Goal: Information Seeking & Learning: Learn about a topic

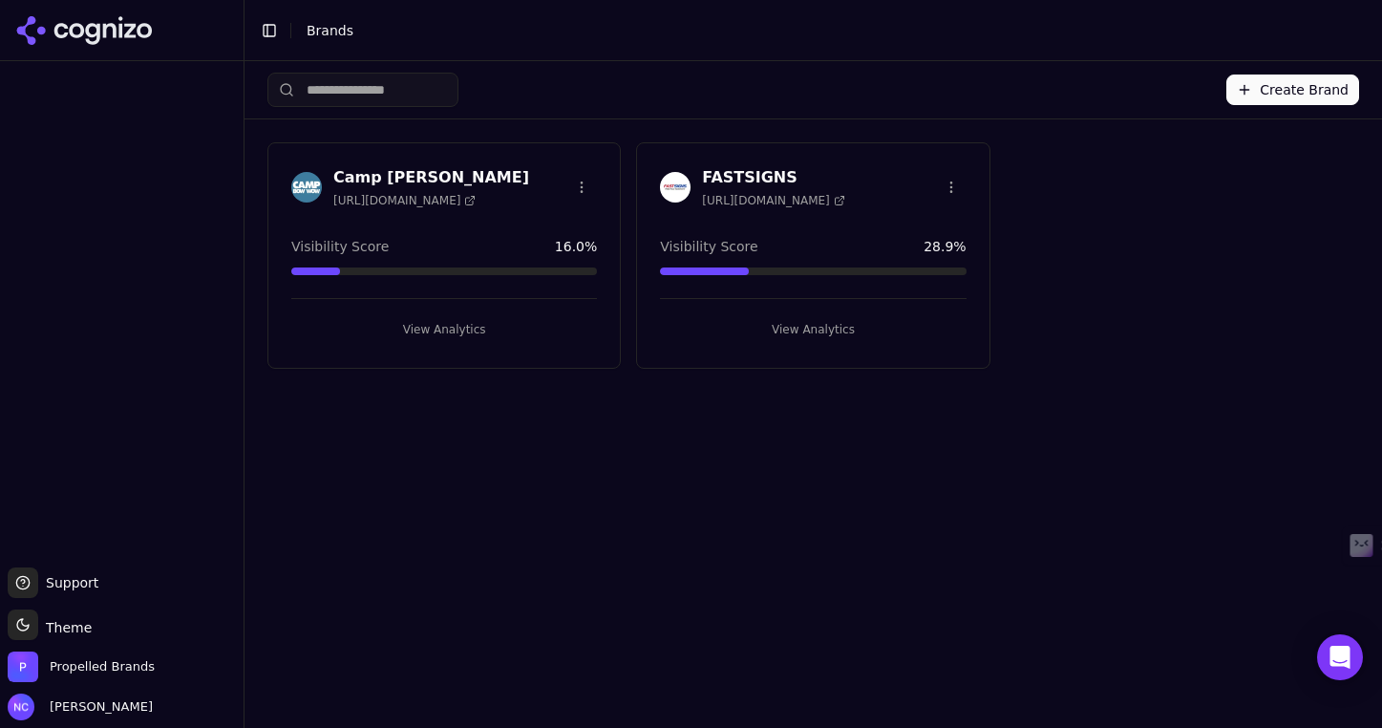
click at [523, 175] on div "Camp [PERSON_NAME] [URL][DOMAIN_NAME]" at bounding box center [444, 187] width 306 height 42
click at [452, 329] on button "View Analytics" at bounding box center [444, 329] width 306 height 31
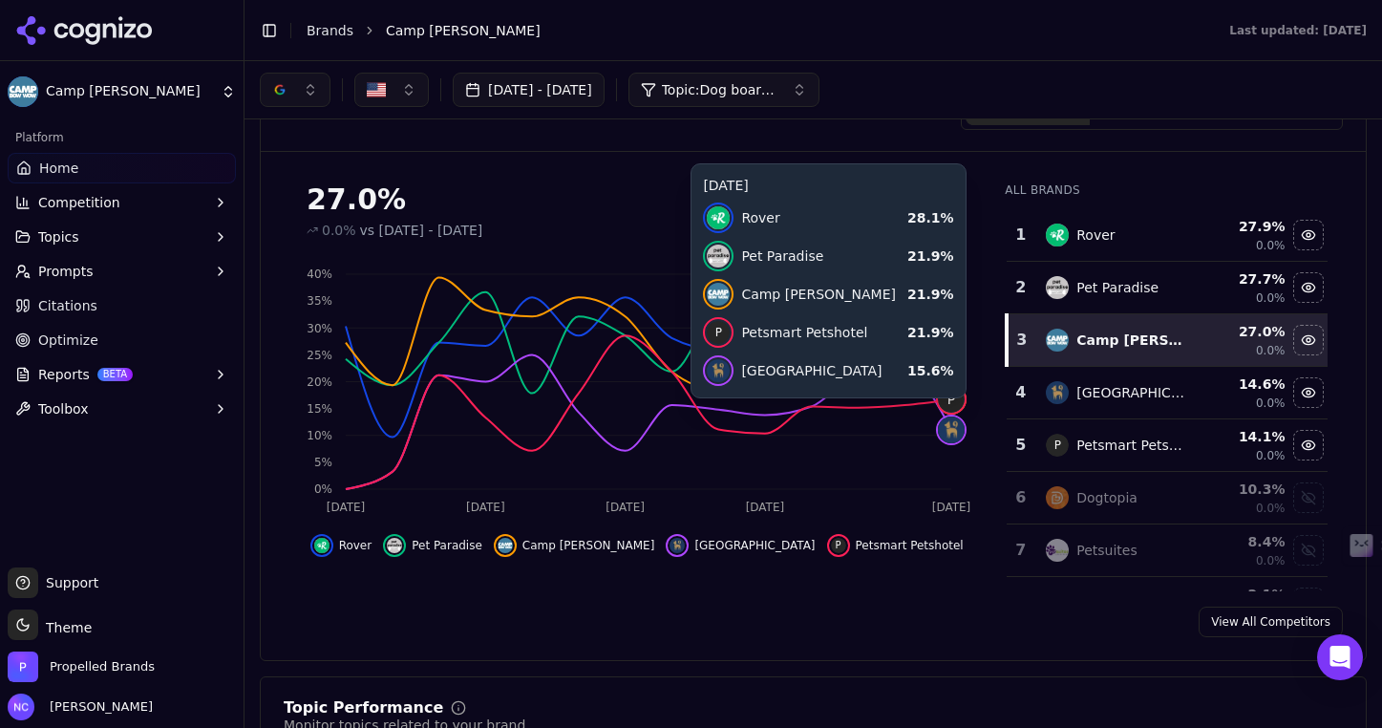
scroll to position [18, 0]
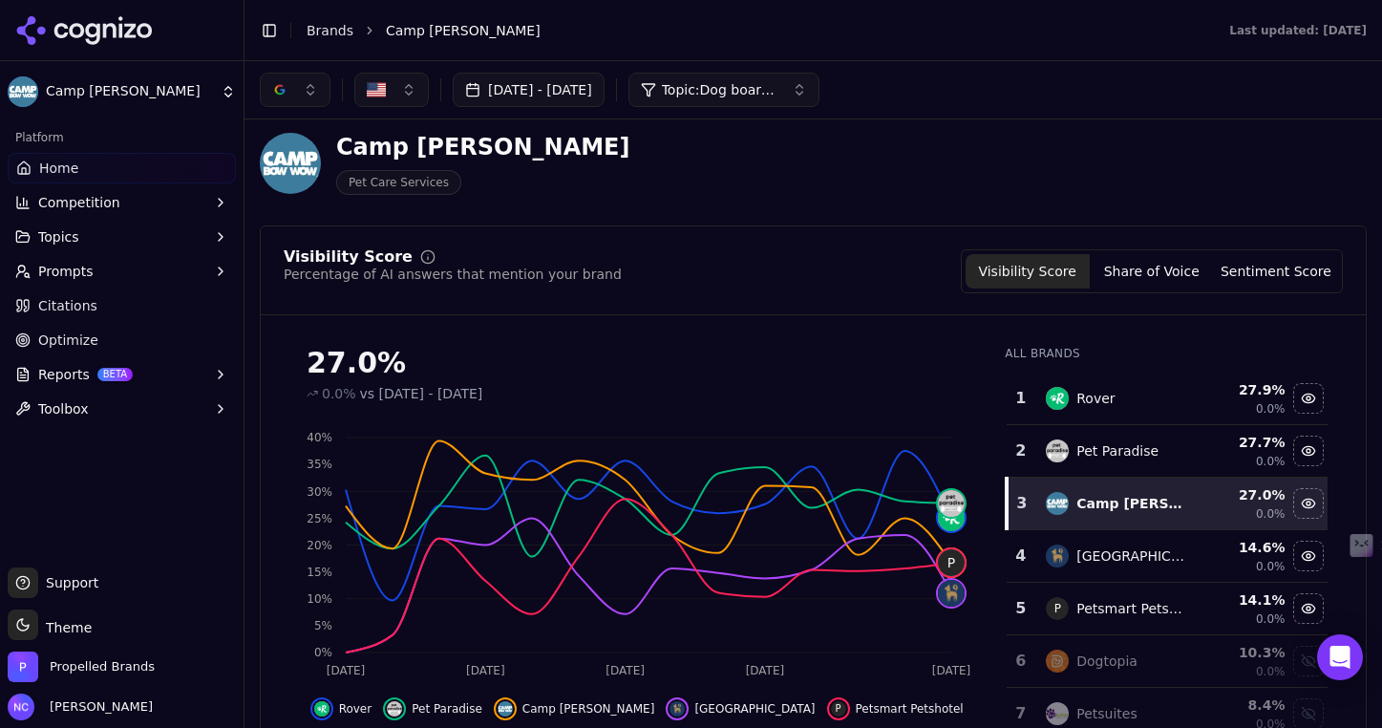
click at [101, 237] on button "Topics" at bounding box center [122, 237] width 228 height 31
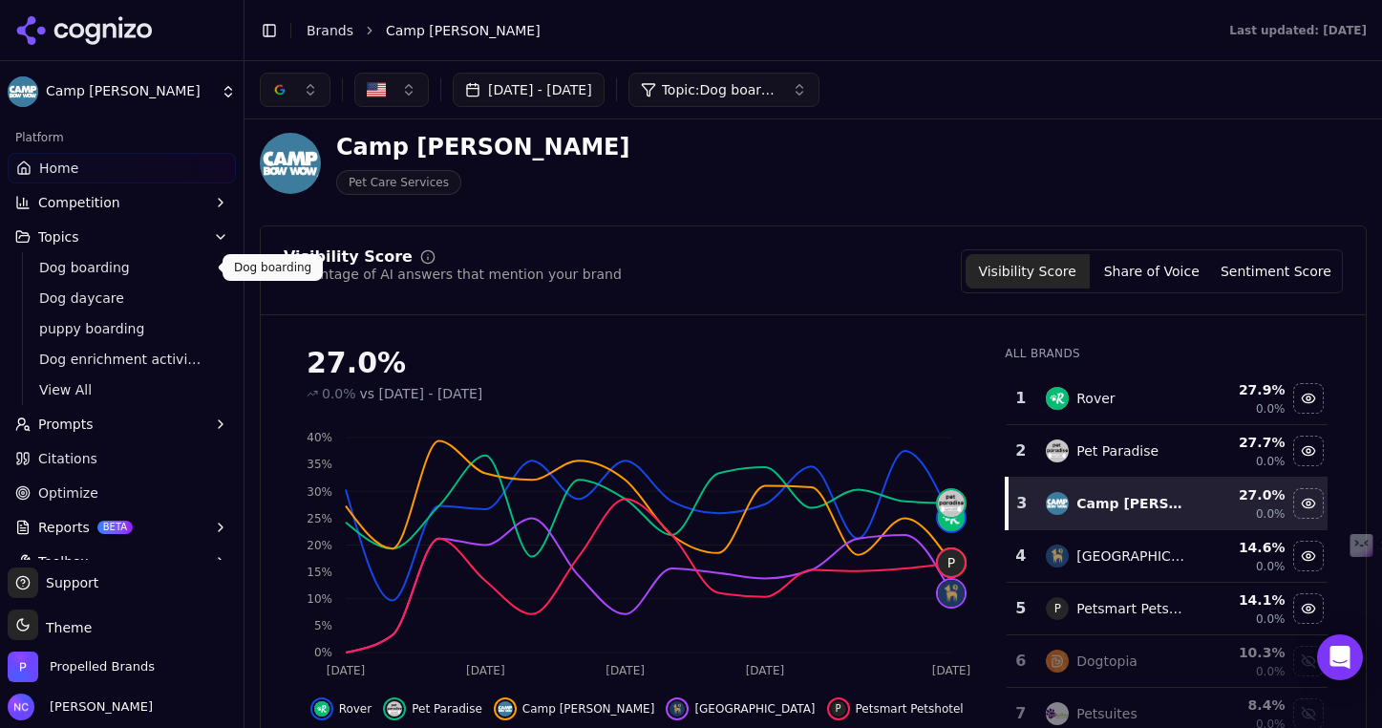
click at [106, 267] on span "Dog boarding" at bounding box center [122, 267] width 166 height 19
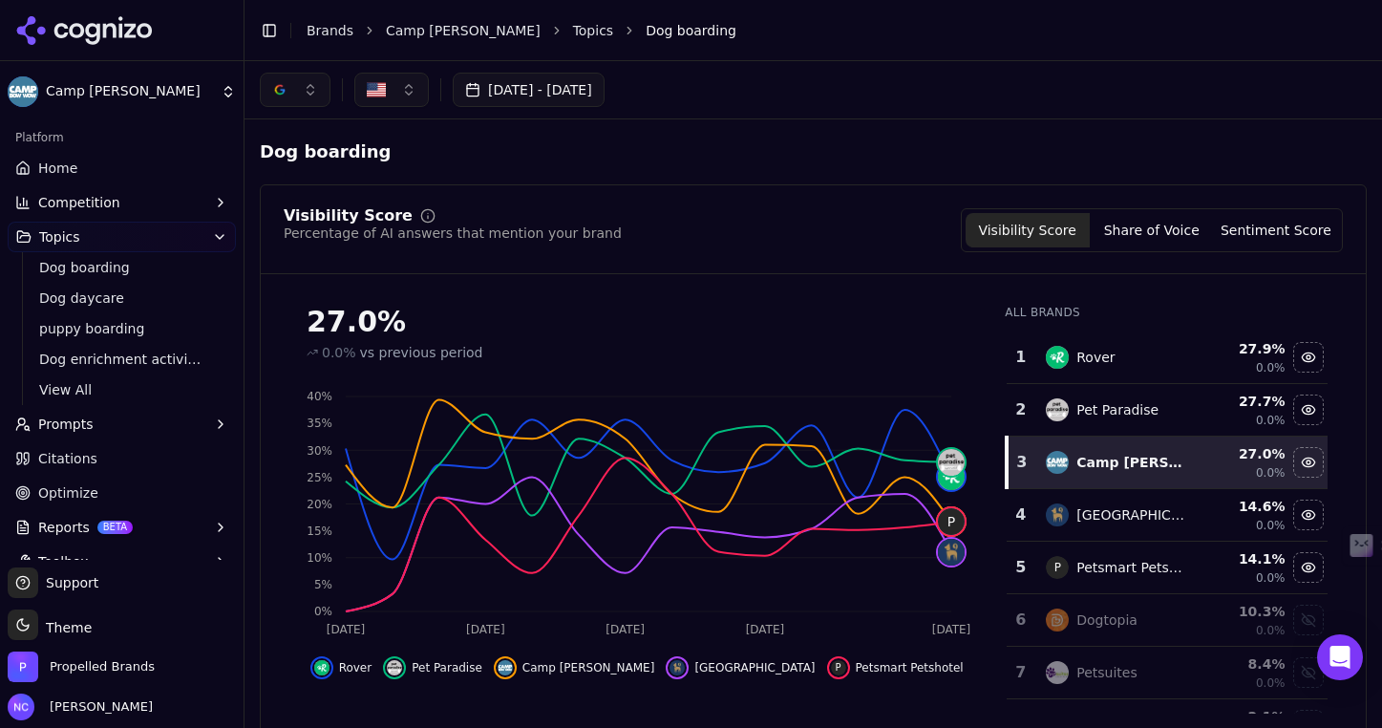
click at [172, 427] on button "Prompts" at bounding box center [122, 424] width 228 height 31
click at [161, 454] on span "Active" at bounding box center [122, 454] width 166 height 19
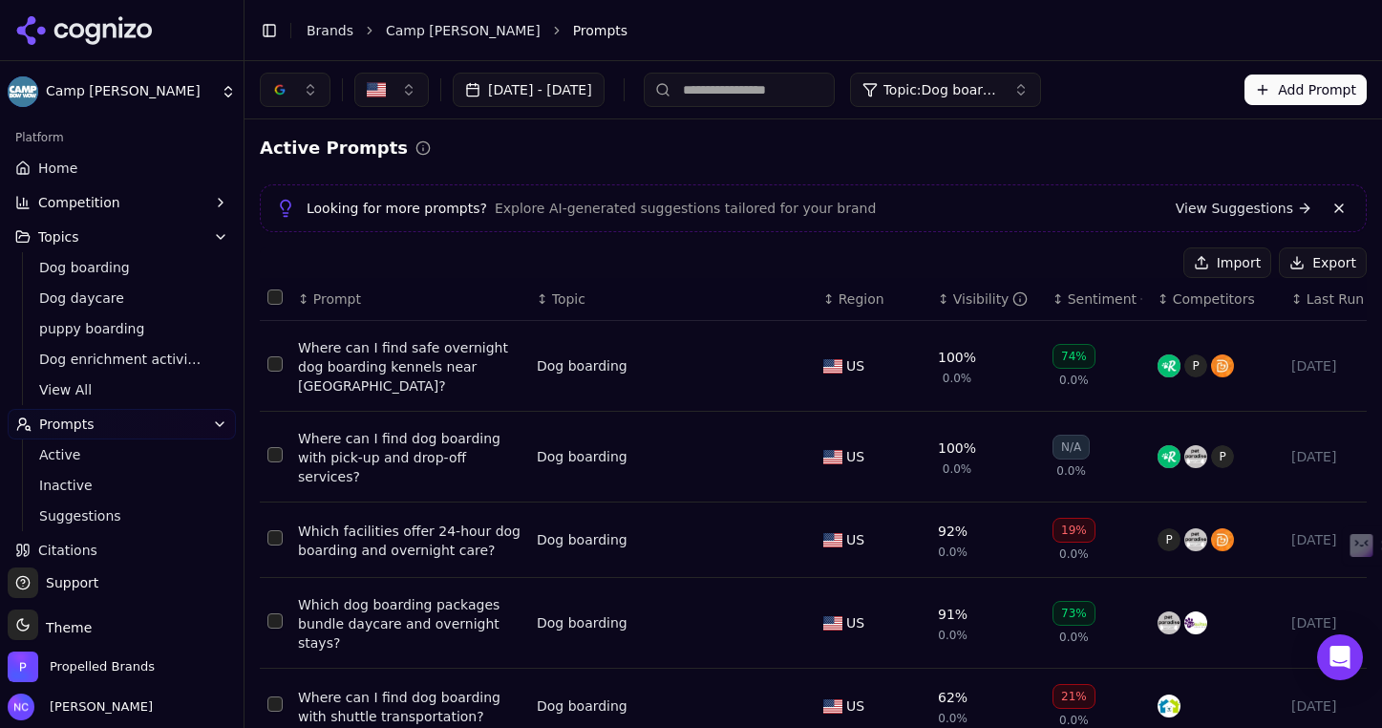
click at [1041, 86] on button "Topic: Dog boarding" at bounding box center [945, 90] width 191 height 34
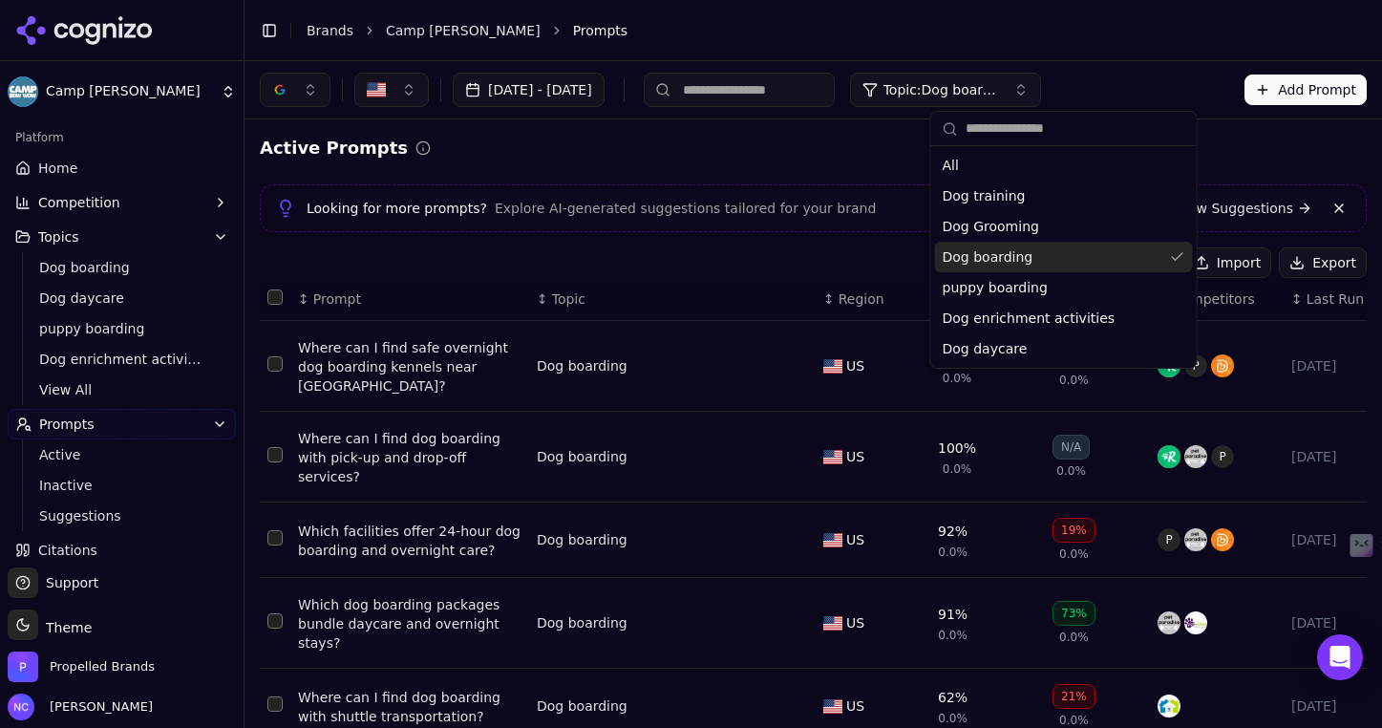
click at [1064, 259] on div "Dog boarding" at bounding box center [1064, 257] width 258 height 31
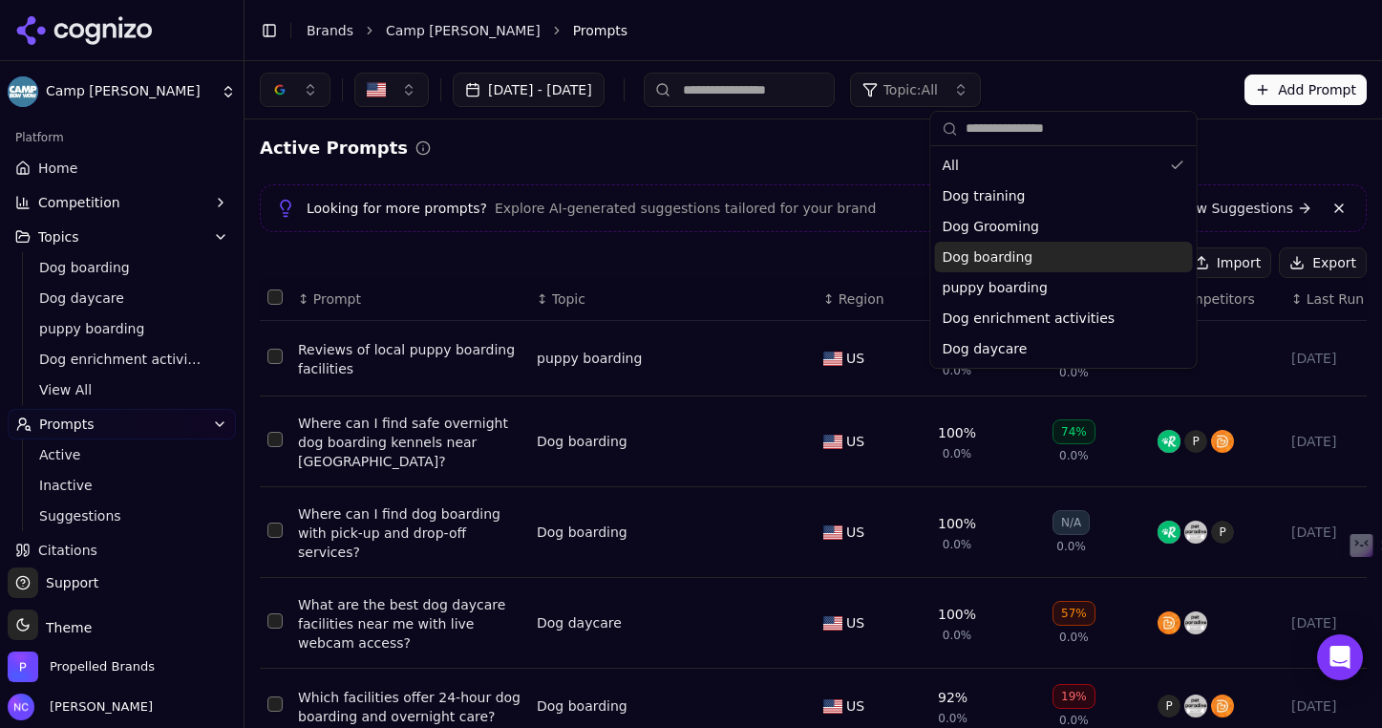
click at [780, 242] on div "Active Prompts Looking for more prompts? Explore AI-generated suggestions tailo…" at bounding box center [813, 666] width 1107 height 1063
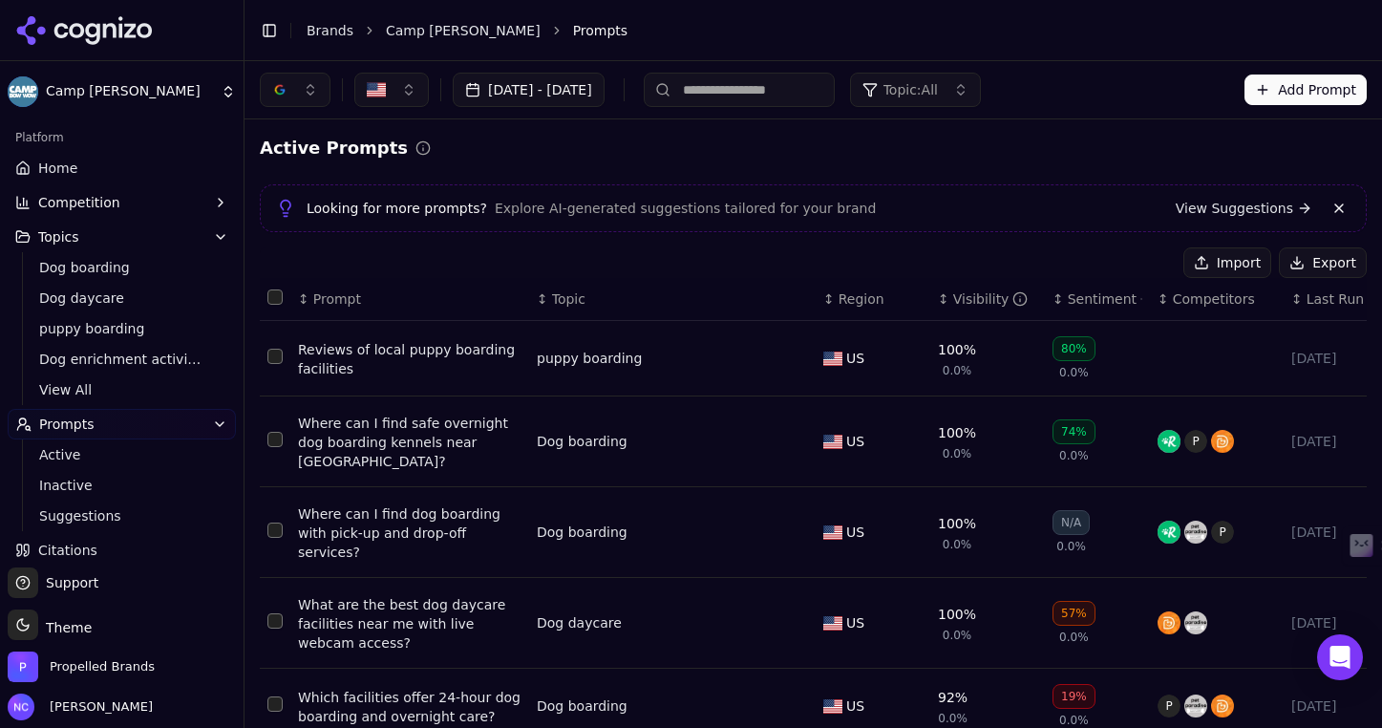
click at [981, 83] on button "Topic: All" at bounding box center [915, 90] width 131 height 34
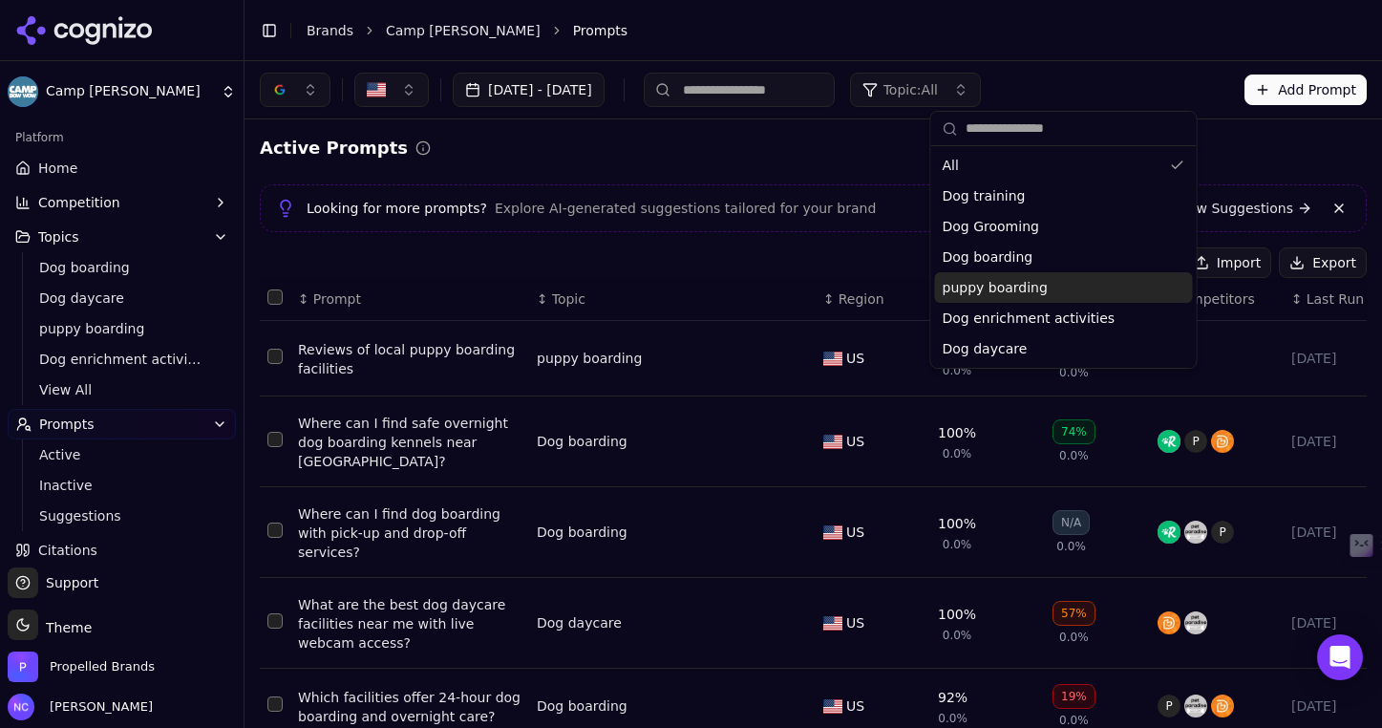
click at [1063, 288] on div "puppy boarding" at bounding box center [1064, 287] width 258 height 31
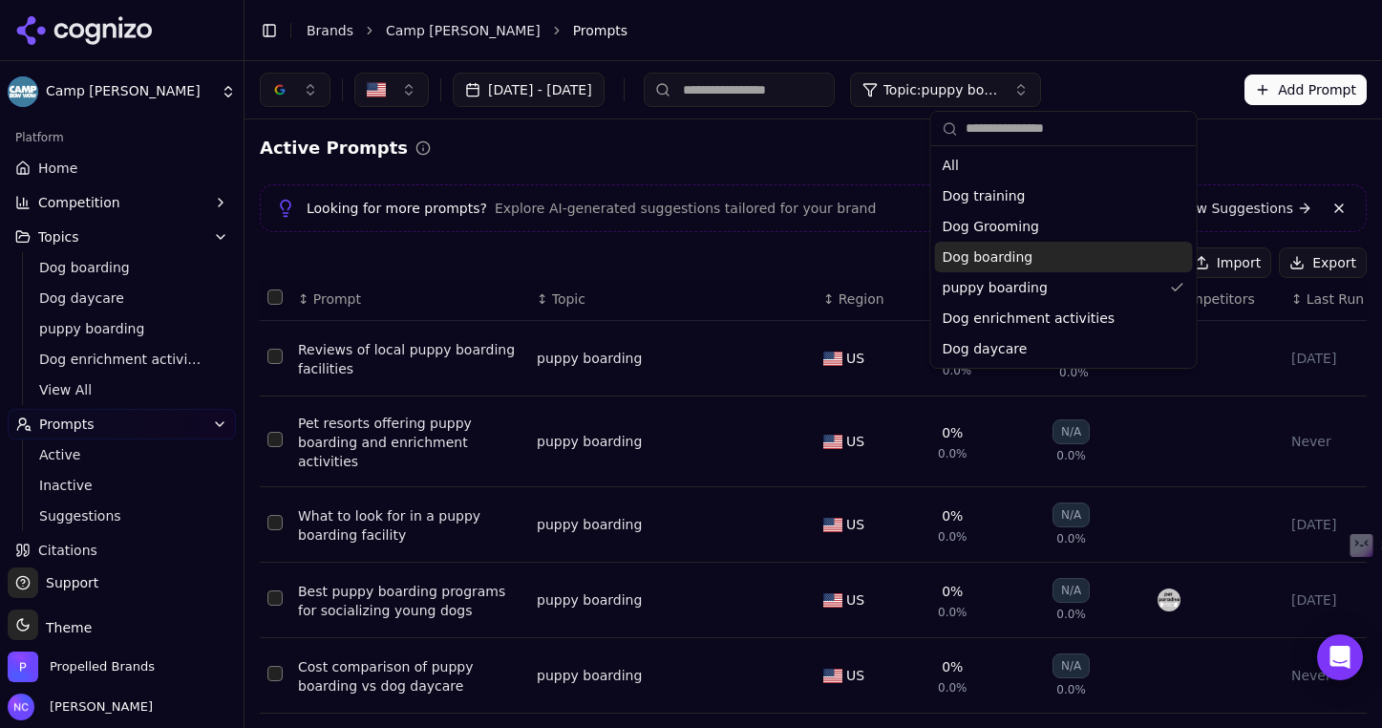
click at [739, 262] on div "Import Export" at bounding box center [813, 262] width 1107 height 31
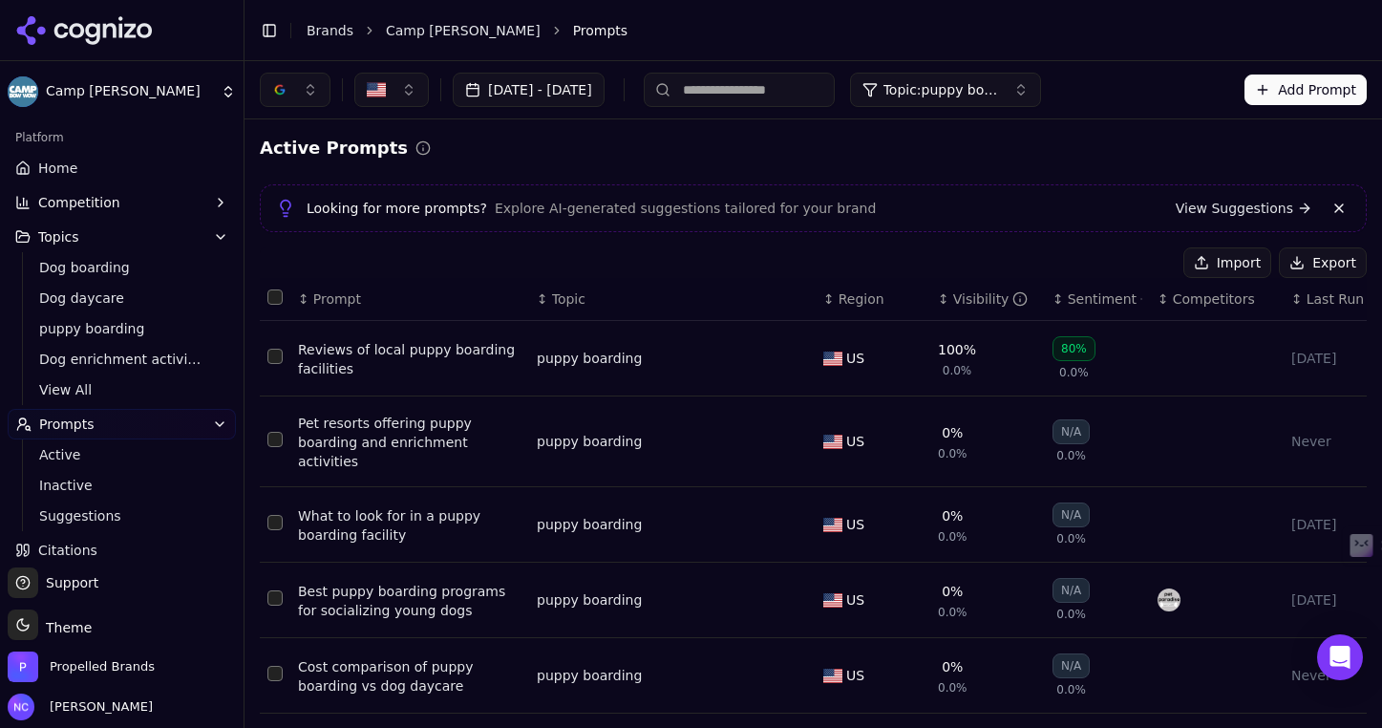
click at [1041, 100] on button "Topic: puppy boarding" at bounding box center [945, 90] width 191 height 34
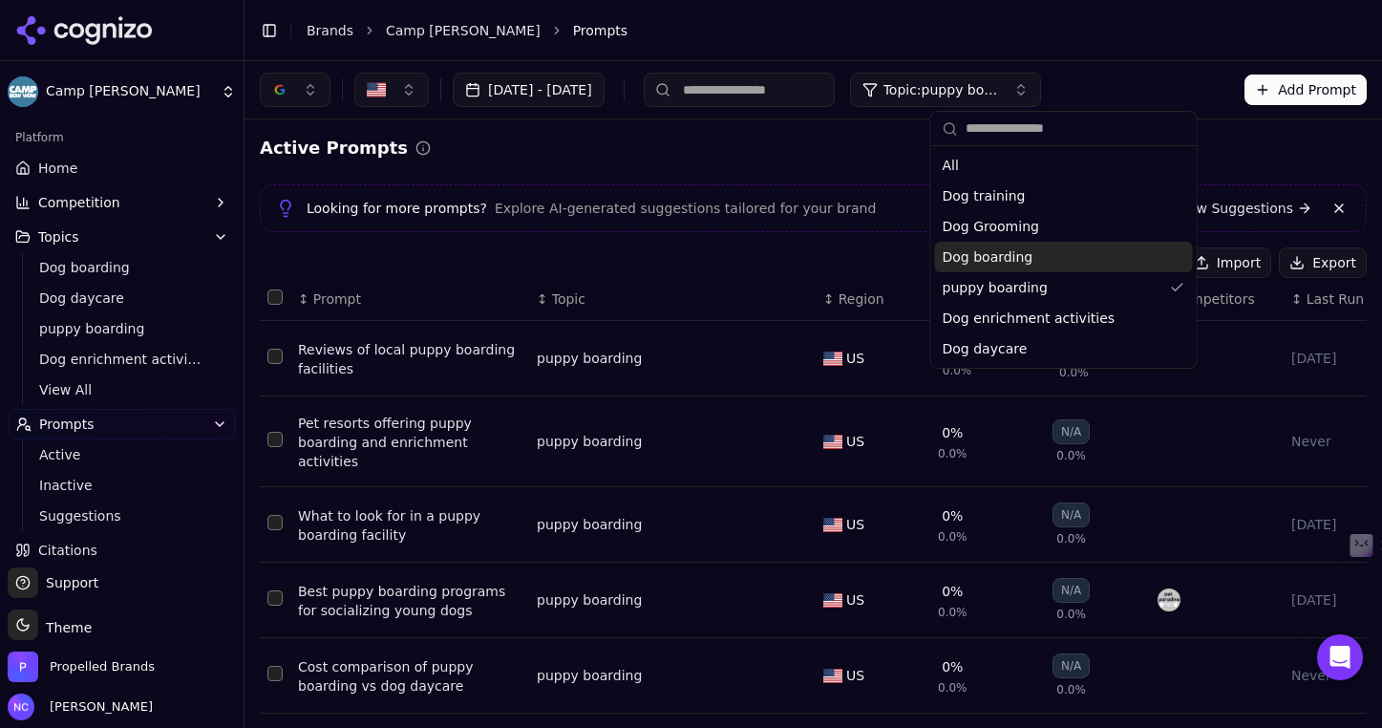
click at [1070, 253] on div "Dog boarding" at bounding box center [1064, 257] width 258 height 31
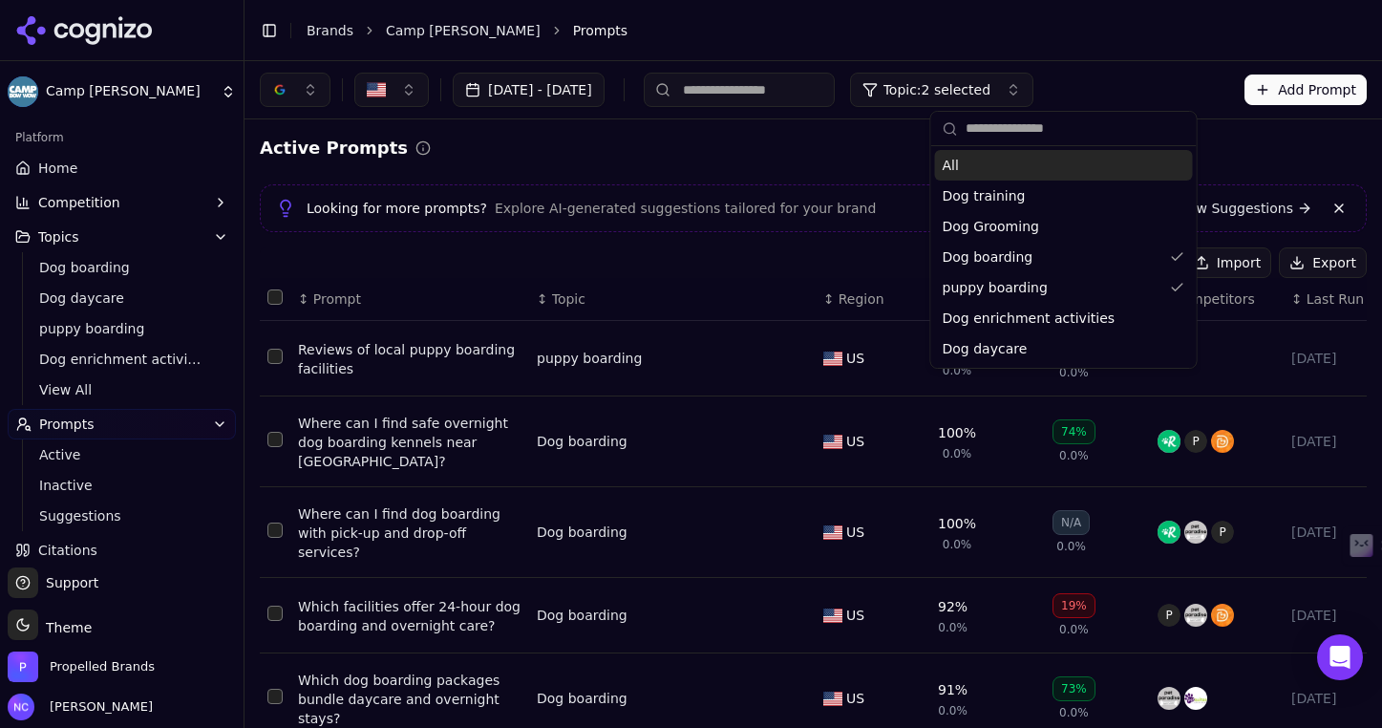
click at [1264, 144] on div "Active Prompts" at bounding box center [813, 148] width 1107 height 27
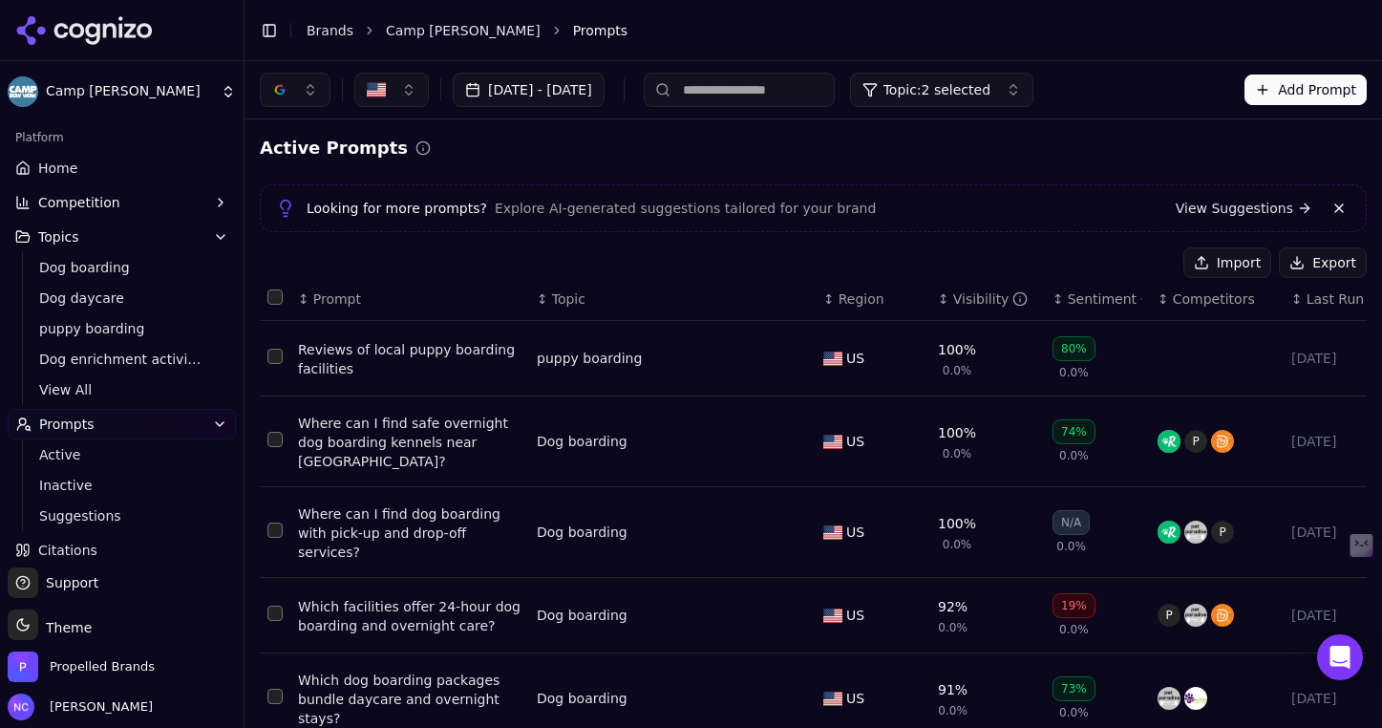
click at [991, 86] on span "Topic: 2 selected" at bounding box center [937, 89] width 107 height 19
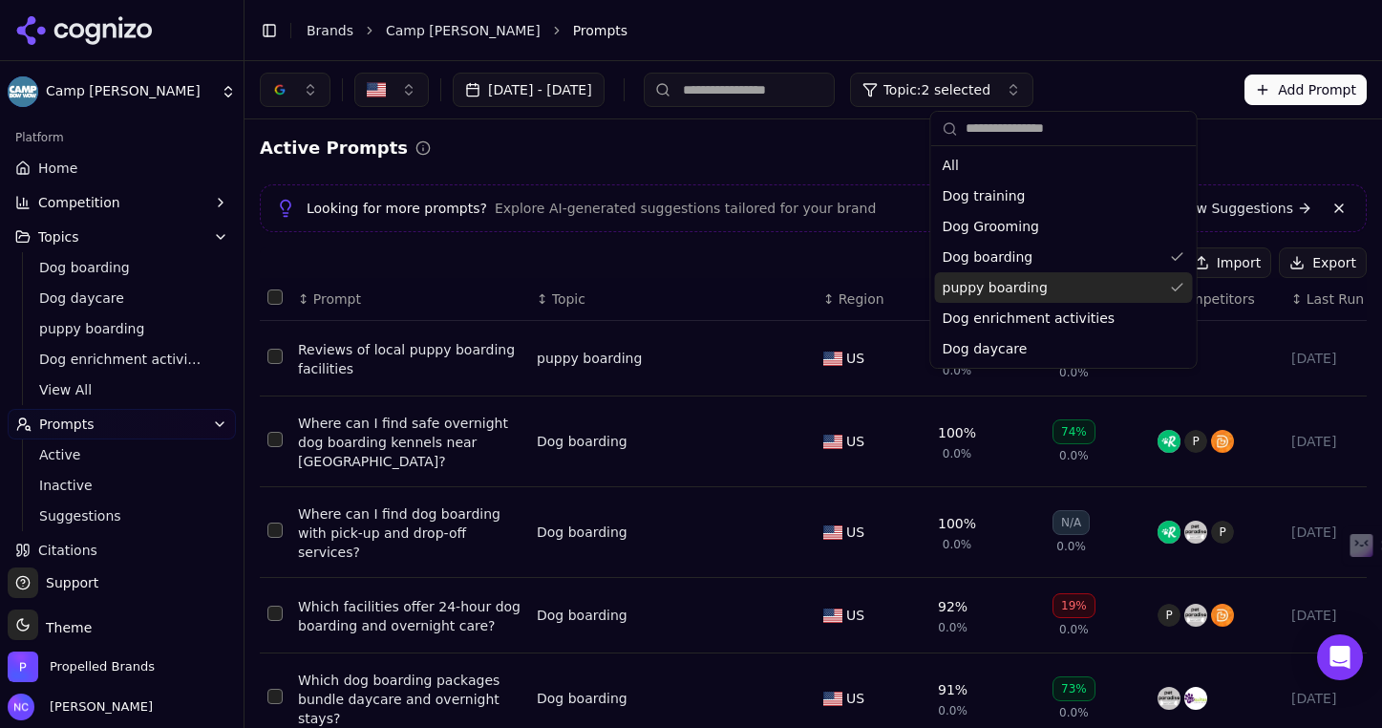
drag, startPoint x: 1037, startPoint y: 196, endPoint x: 1043, endPoint y: 286, distance: 90.0
click at [1043, 286] on div "All Dog training Dog Grooming Dog boarding puppy boarding Dog enrichment activi…" at bounding box center [1064, 257] width 258 height 214
click at [1043, 286] on div "puppy boarding" at bounding box center [1064, 287] width 258 height 31
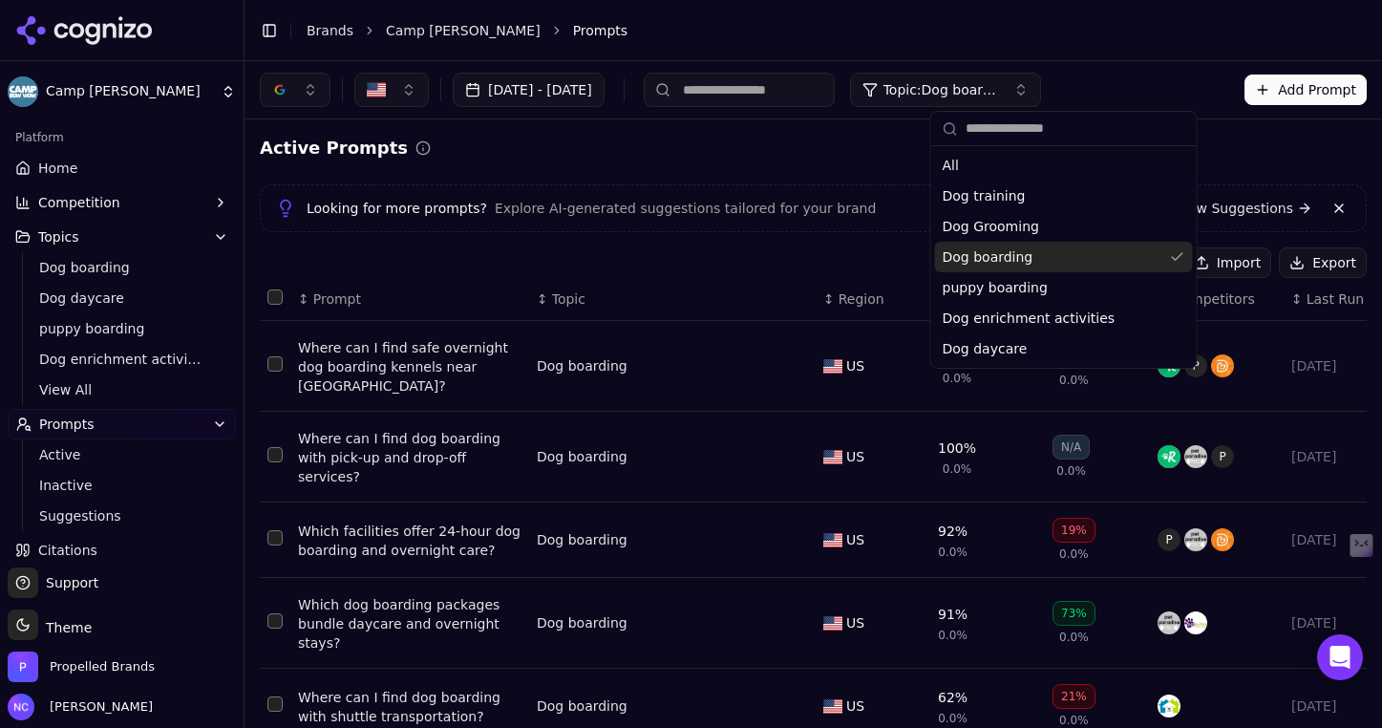
click at [1275, 165] on div "Active Prompts Looking for more prompts? Explore AI-generated suggestions tailo…" at bounding box center [813, 666] width 1107 height 1063
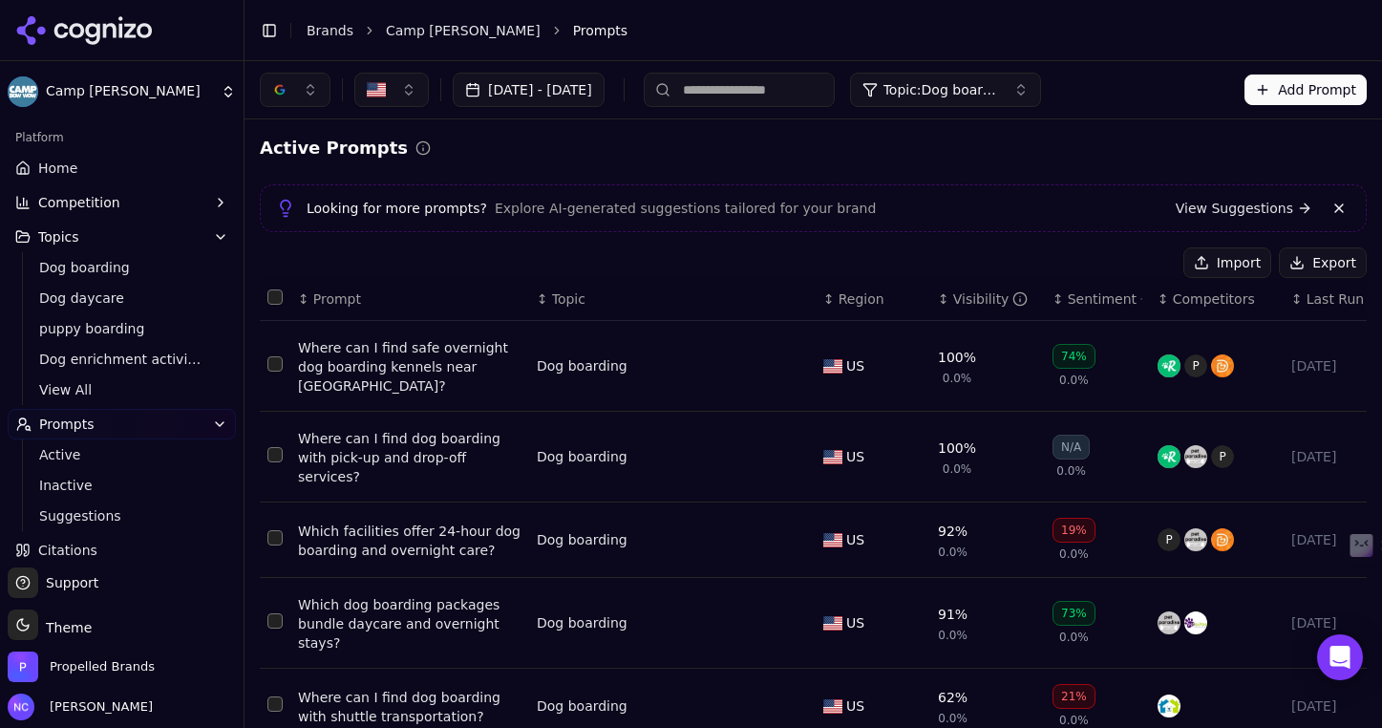
click at [993, 297] on div "Visibility" at bounding box center [990, 298] width 75 height 19
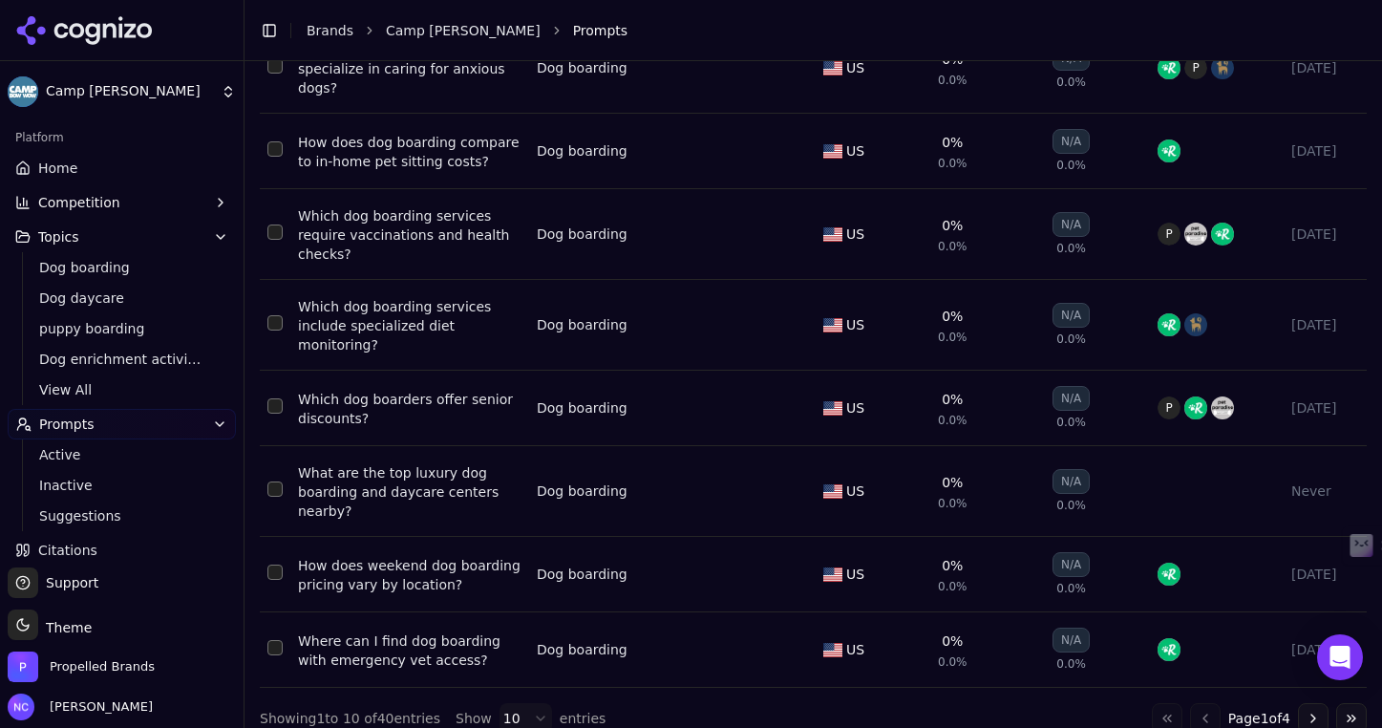
scroll to position [477, 0]
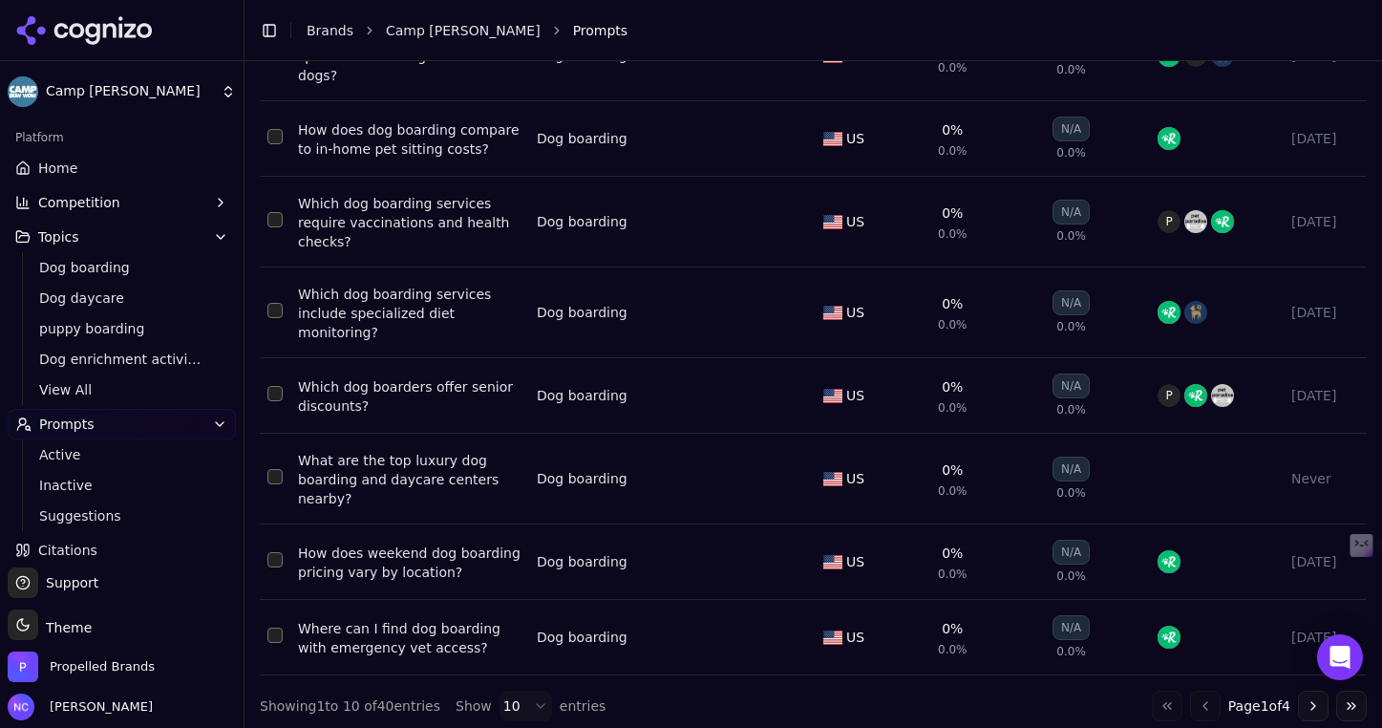
click at [436, 221] on div "Which dog boarding services require vaccinations and health checks?" at bounding box center [410, 222] width 224 height 57
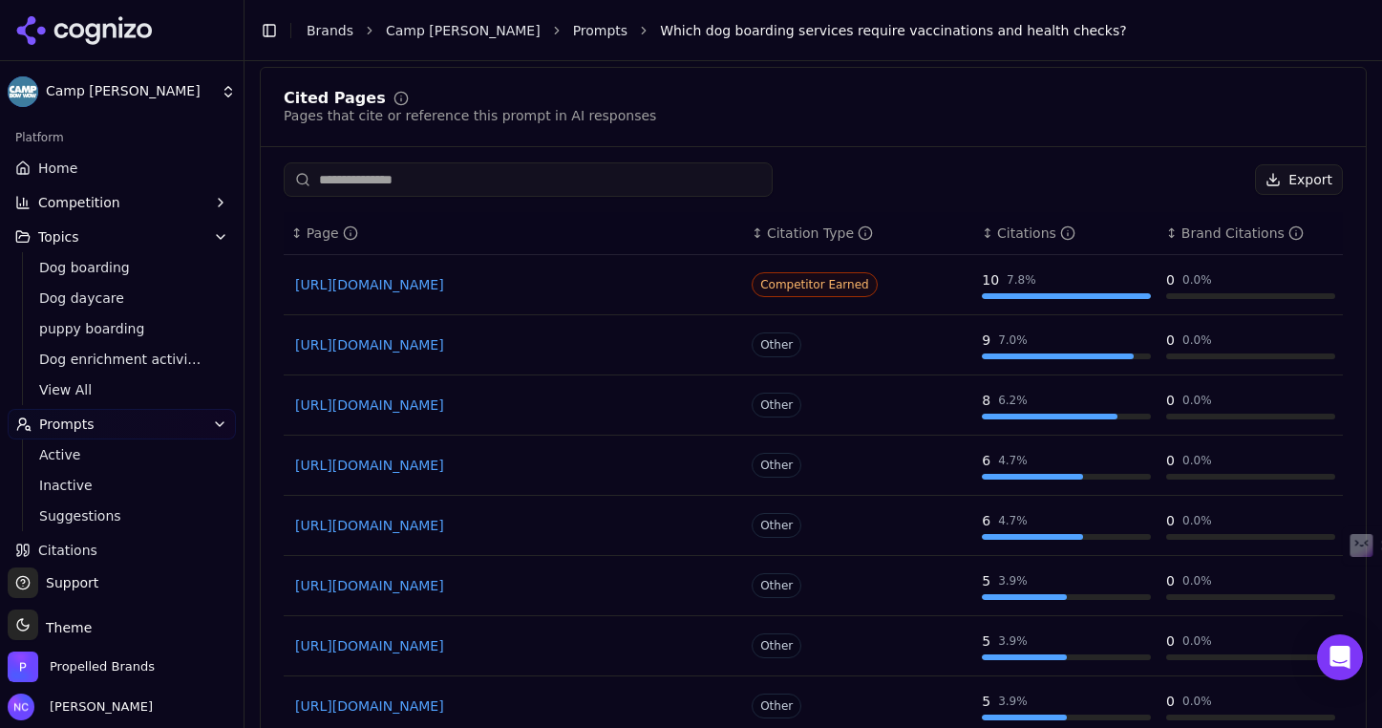
scroll to position [1529, 0]
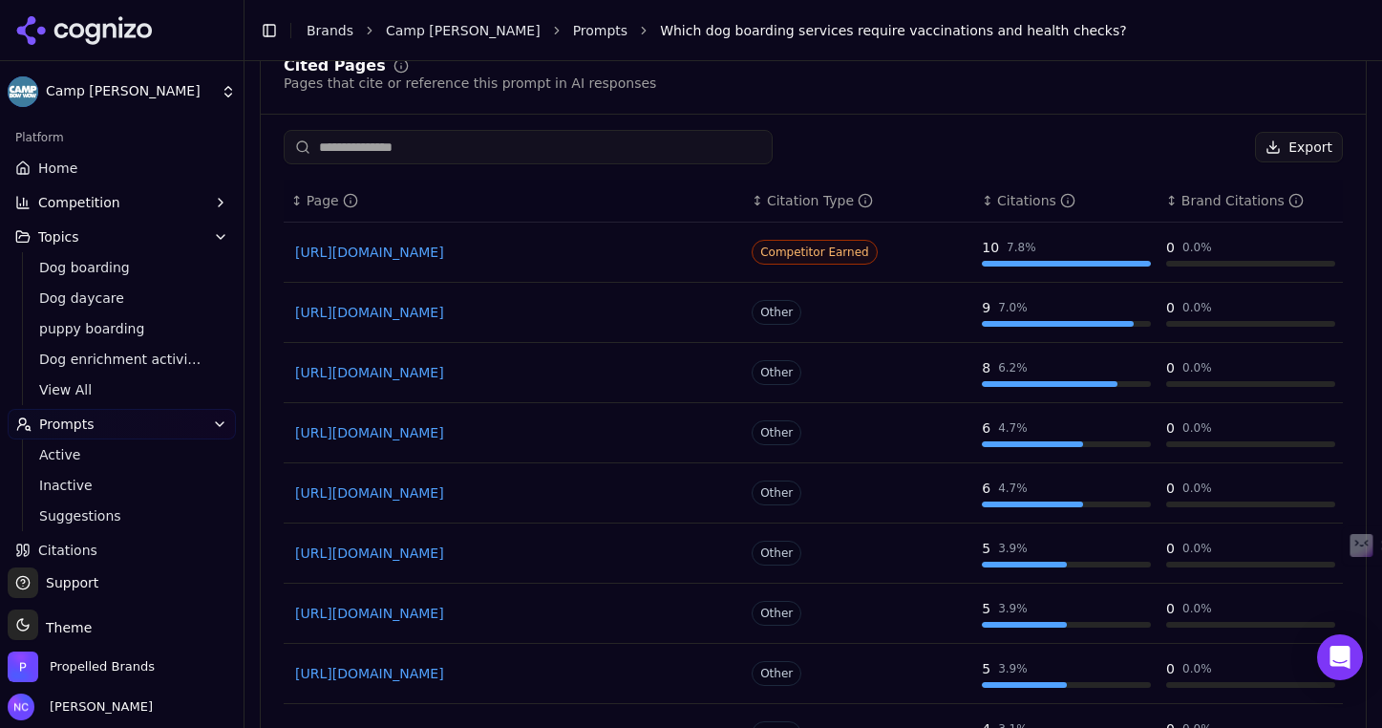
click at [584, 254] on link "[URL][DOMAIN_NAME]" at bounding box center [514, 252] width 438 height 19
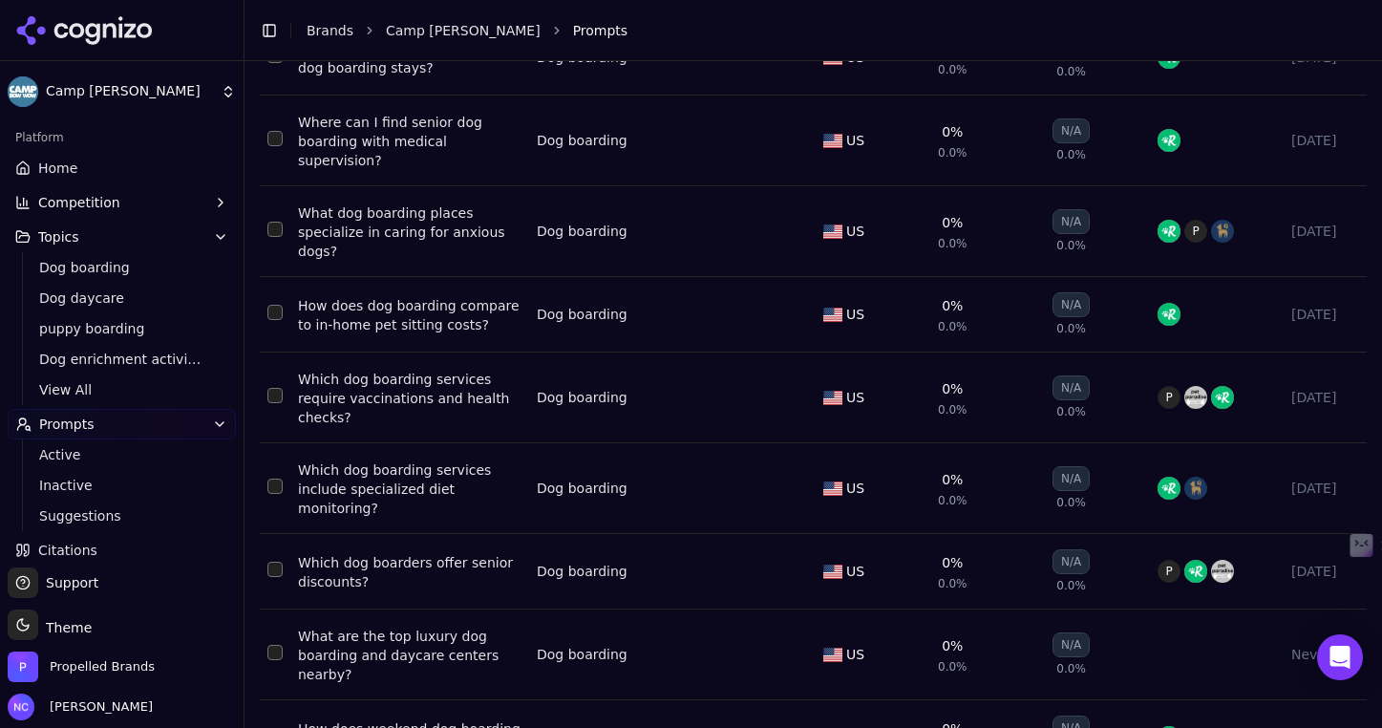
scroll to position [477, 0]
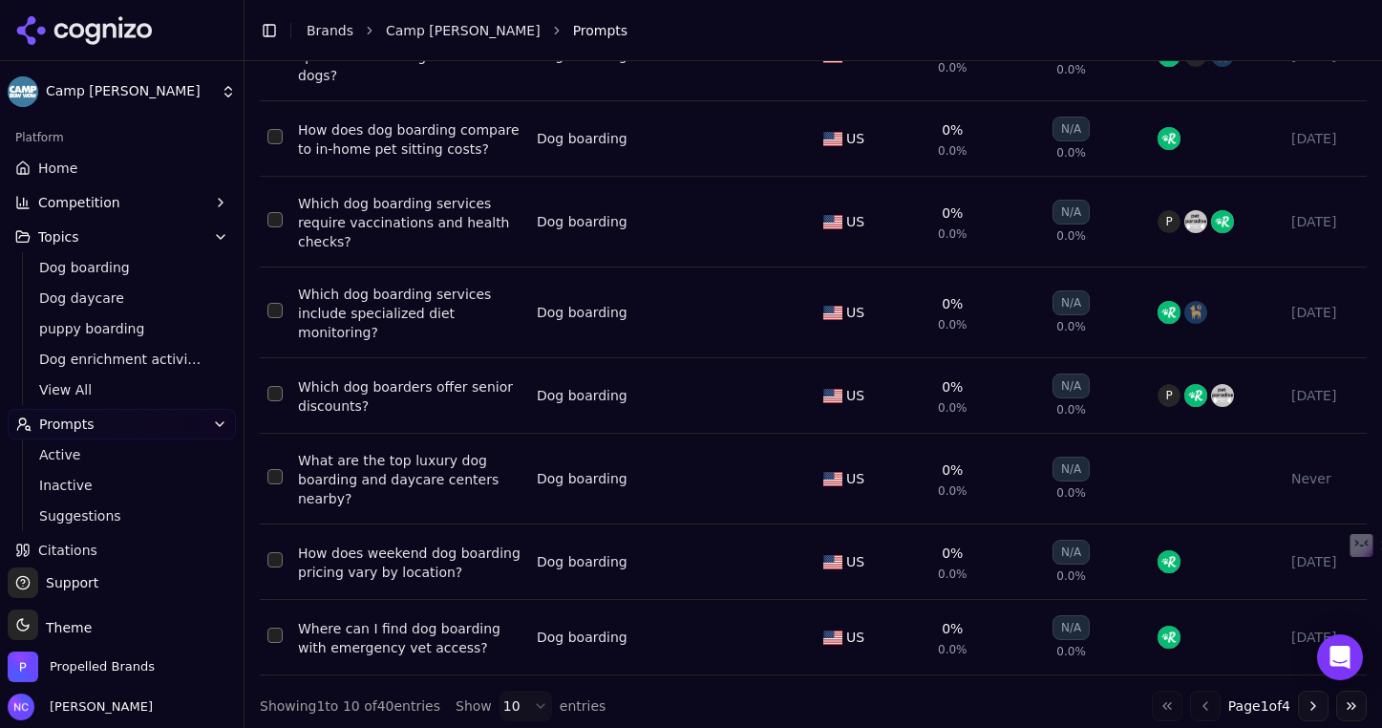
click at [1312, 697] on button "Go to next page" at bounding box center [1313, 706] width 31 height 31
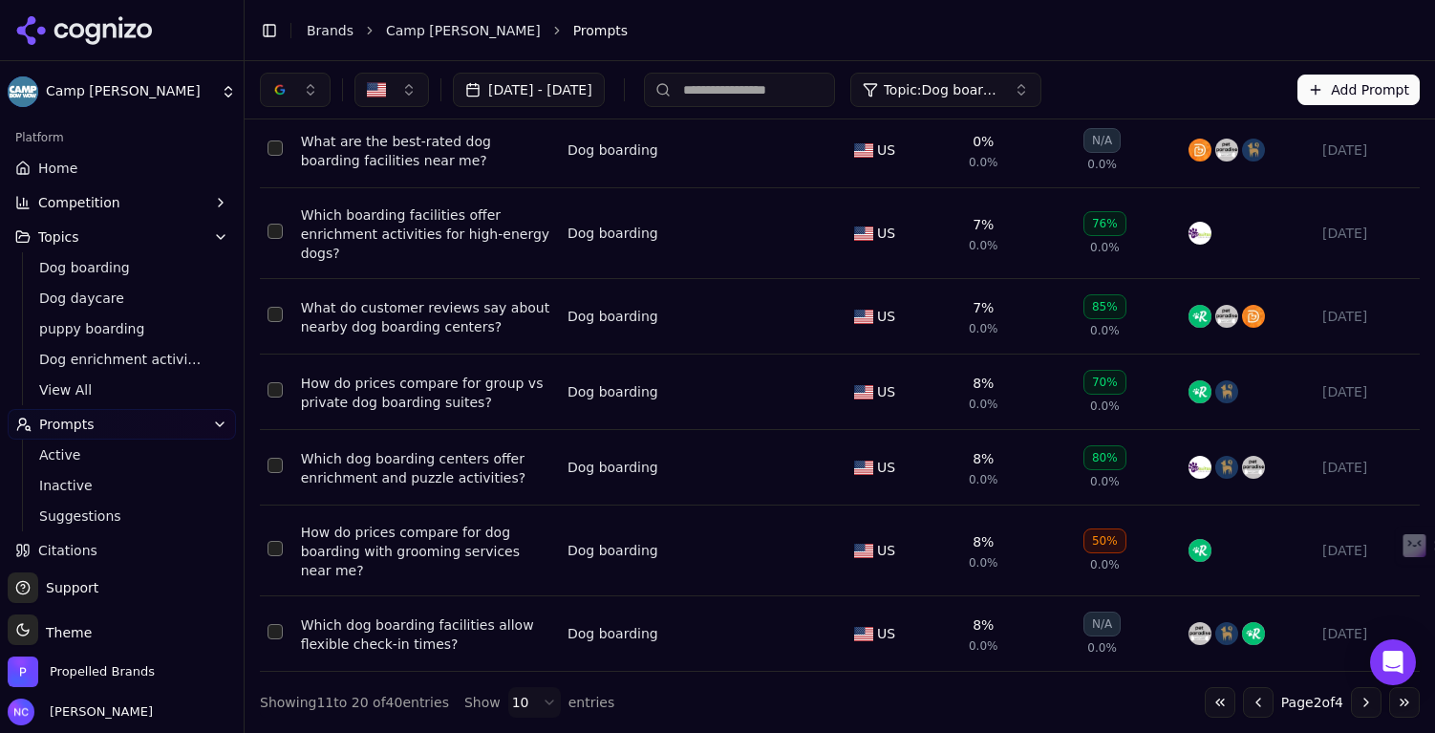
scroll to position [440, 0]
